Goal: Task Accomplishment & Management: Manage account settings

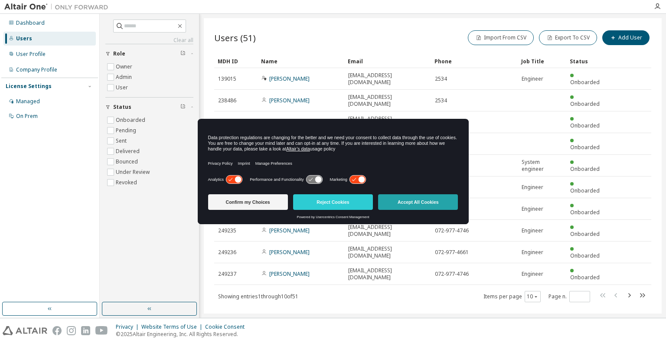
click at [419, 197] on button "Accept All Cookies" at bounding box center [418, 202] width 80 height 16
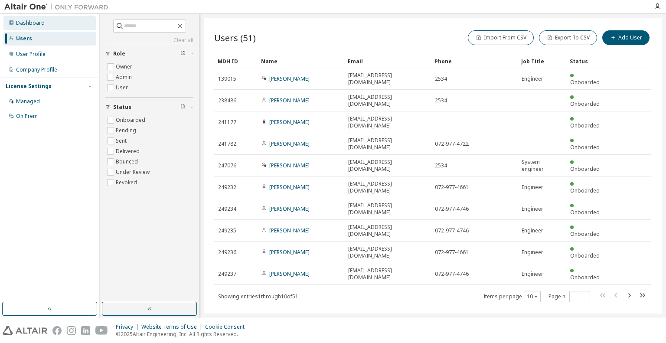
click at [28, 23] on div "Dashboard" at bounding box center [30, 23] width 29 height 7
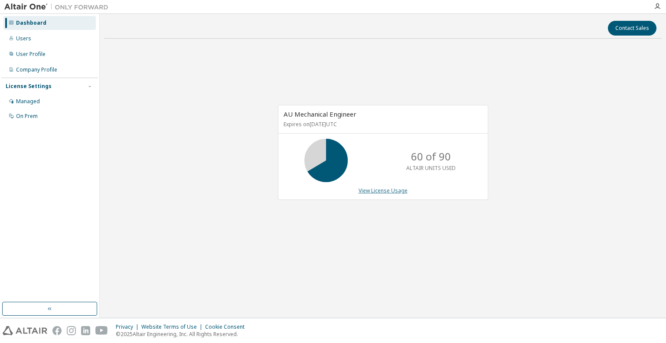
click at [375, 192] on link "View License Usage" at bounding box center [382, 190] width 49 height 7
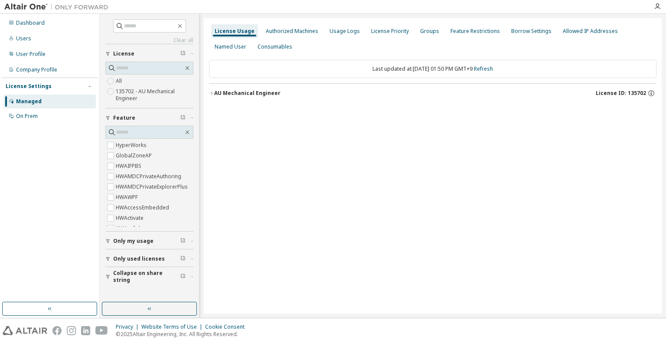
click at [213, 92] on icon "button" at bounding box center [211, 93] width 5 height 5
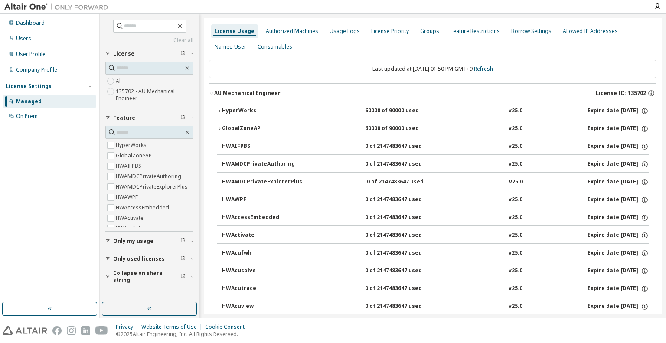
click at [218, 112] on icon "button" at bounding box center [219, 110] width 5 height 5
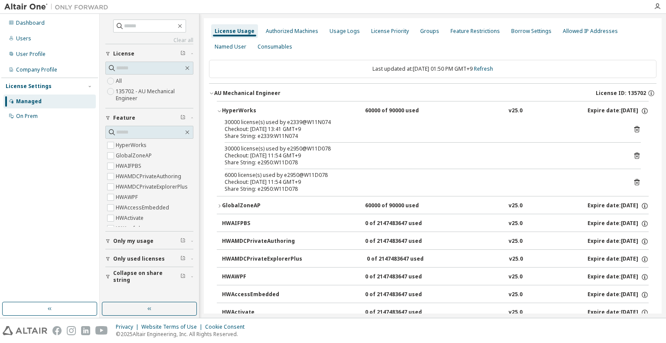
click at [270, 128] on div "Checkout: [DATE] 13:41 GMT+9" at bounding box center [421, 129] width 395 height 7
drag, startPoint x: 285, startPoint y: 124, endPoint x: 300, endPoint y: 124, distance: 15.2
click at [300, 124] on div "30000 license(s) used by e2339@W11N074" at bounding box center [421, 122] width 395 height 7
